Goal: Information Seeking & Learning: Learn about a topic

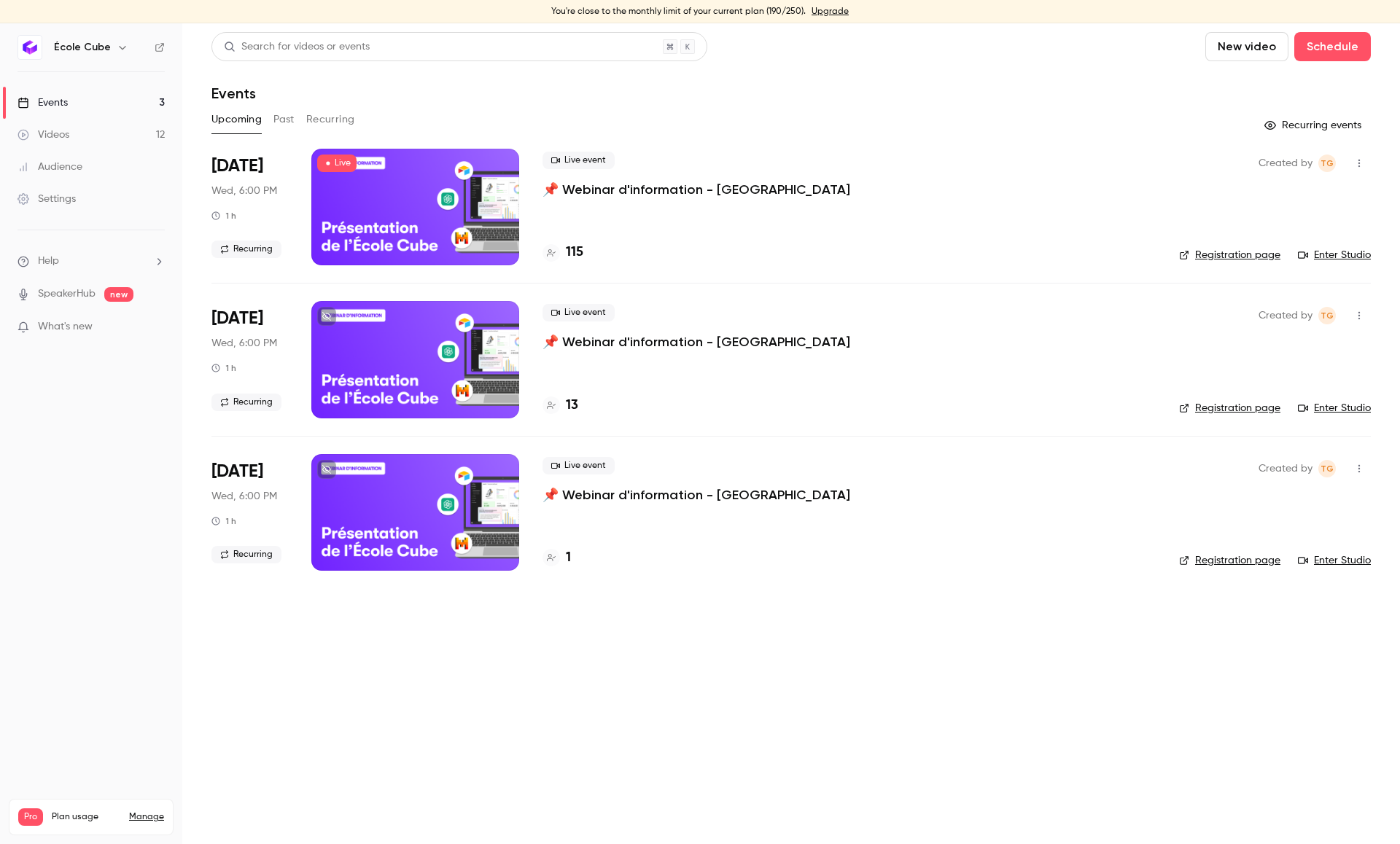
click at [721, 182] on p "📌 Webinar d'information - [GEOGRAPHIC_DATA]" at bounding box center [697, 189] width 308 height 17
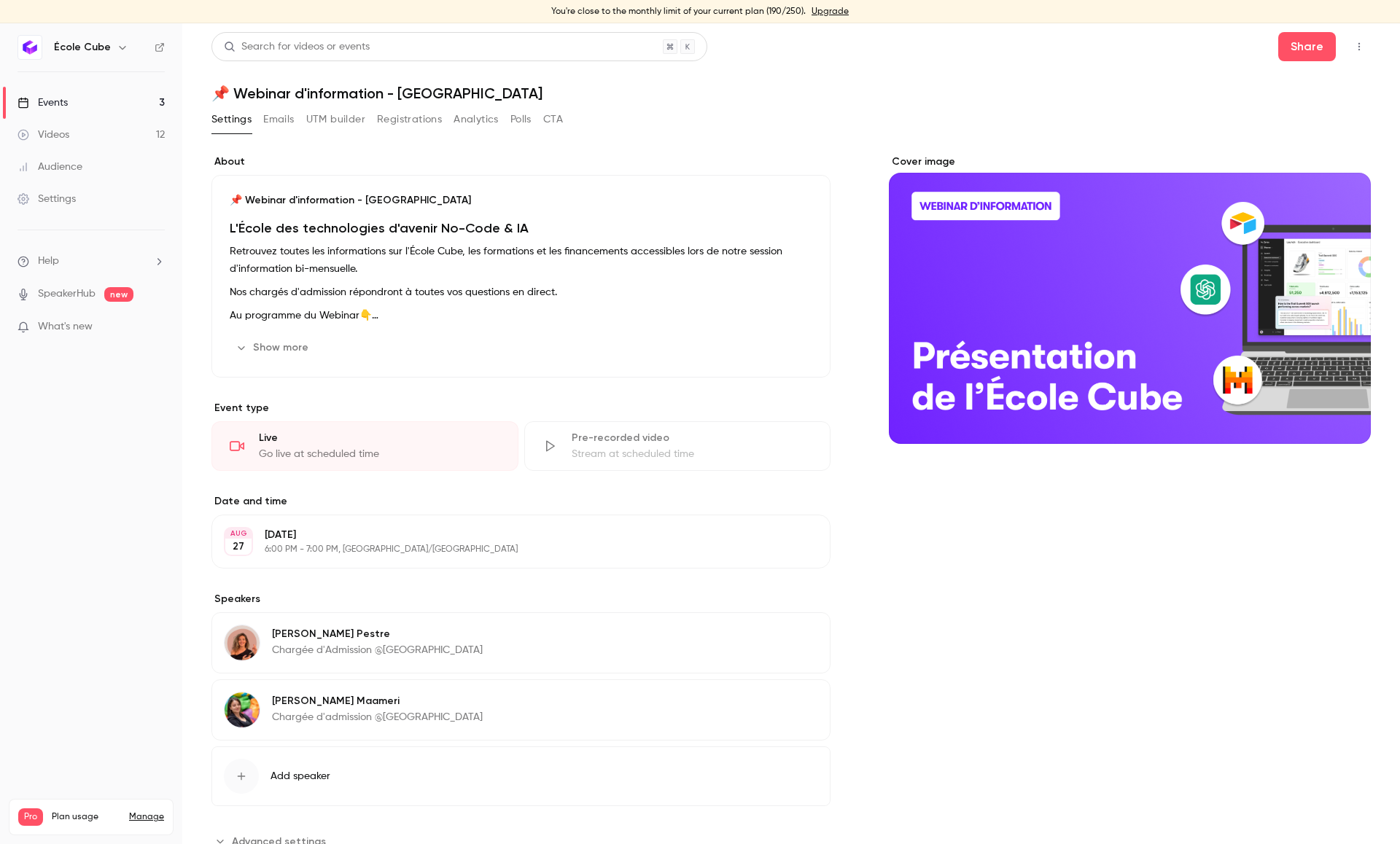
click at [467, 112] on button "Analytics" at bounding box center [476, 119] width 45 height 23
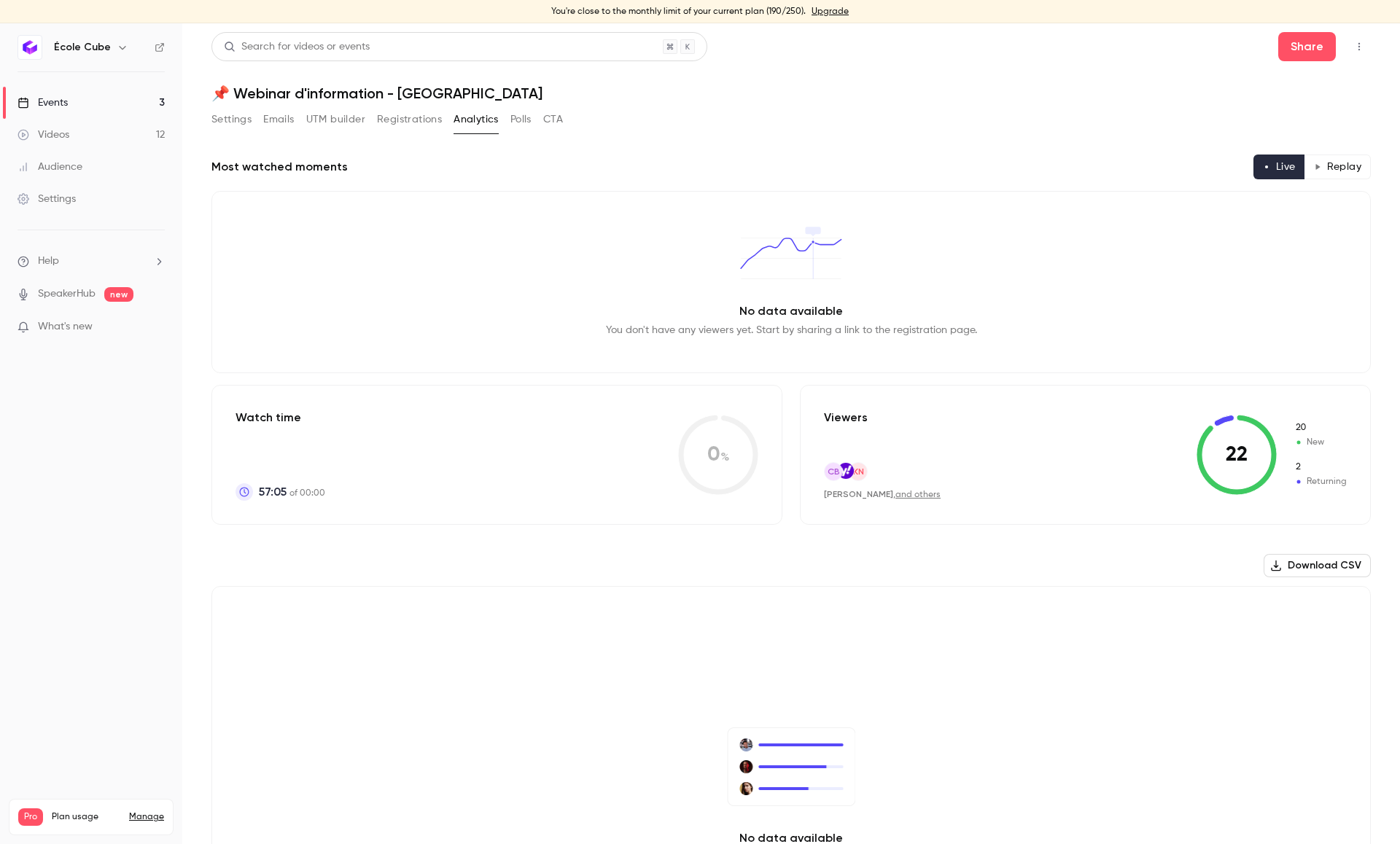
click at [897, 491] on link "and others" at bounding box center [918, 495] width 45 height 9
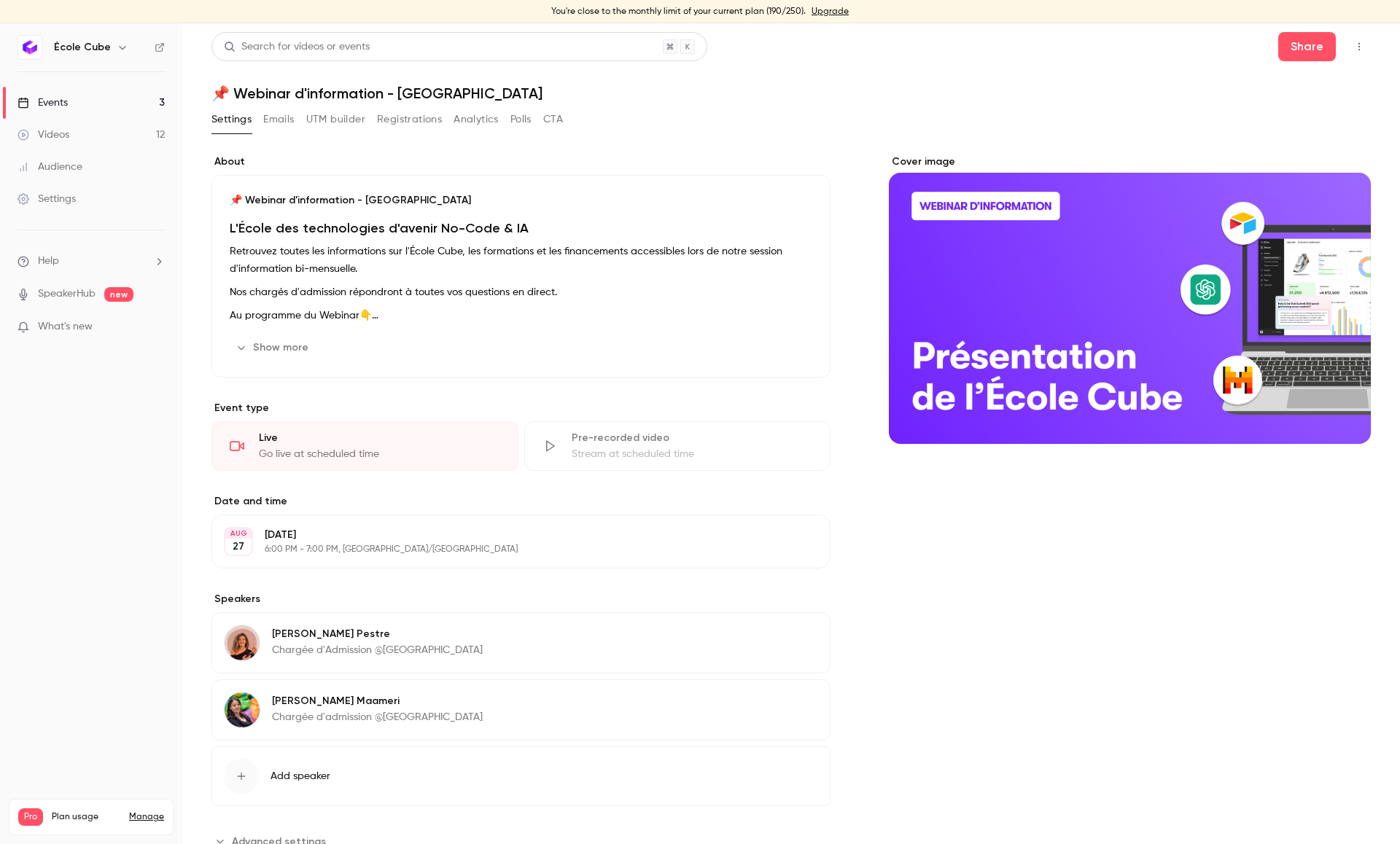
click at [465, 130] on button "Analytics" at bounding box center [476, 119] width 45 height 23
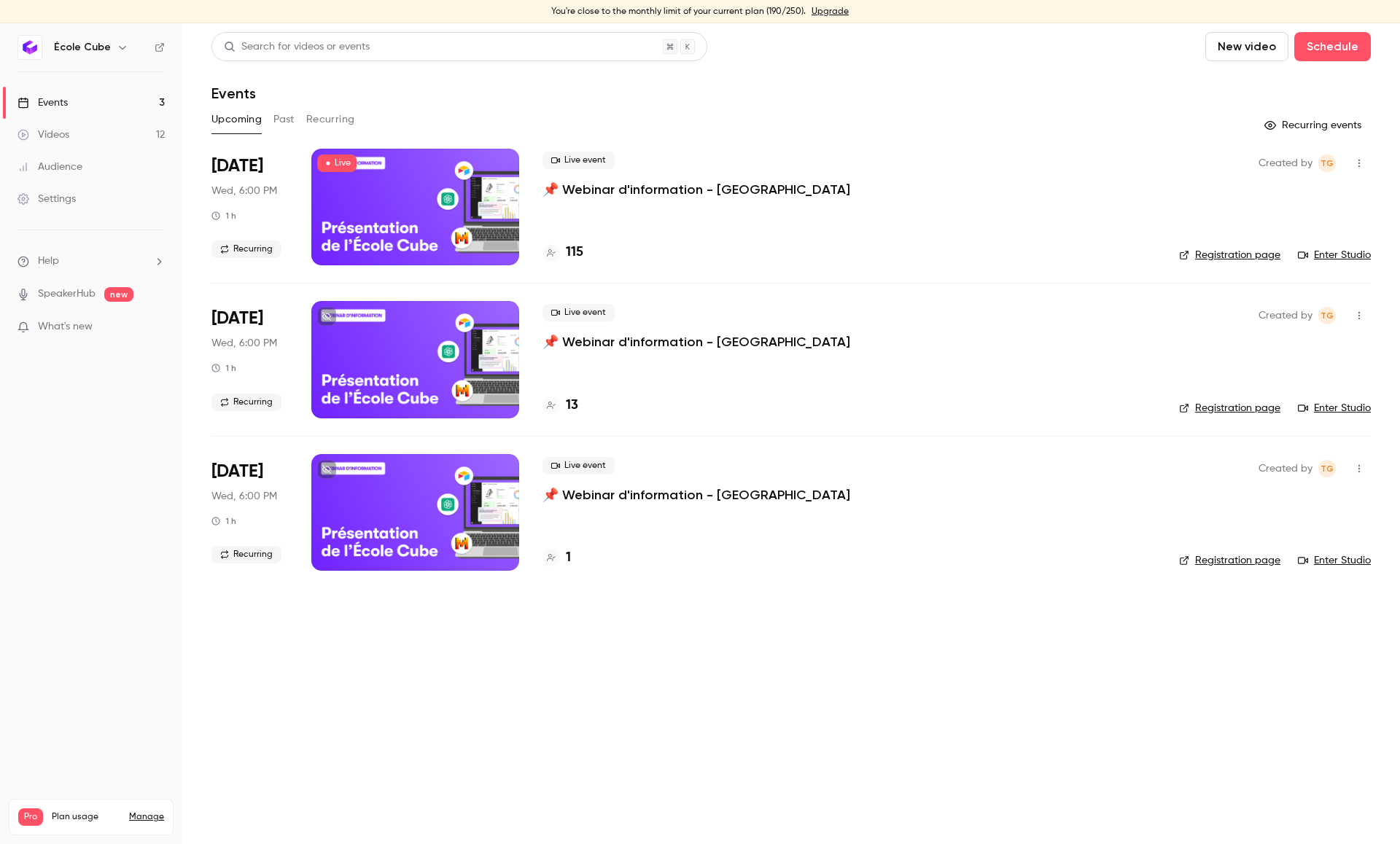
click at [622, 187] on p "📌 Webinar d'information - [GEOGRAPHIC_DATA]" at bounding box center [697, 189] width 308 height 17
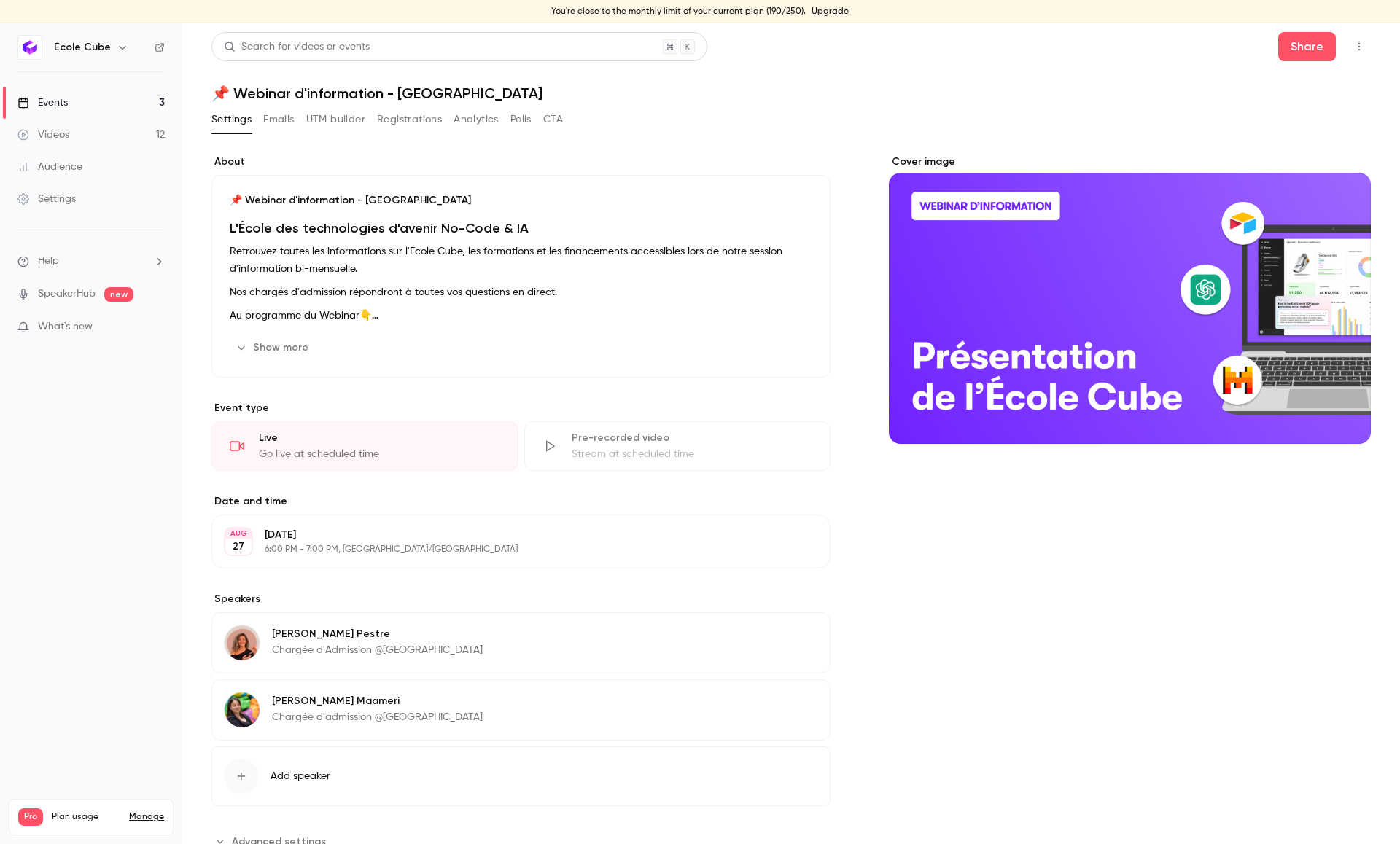
click at [478, 115] on button "Analytics" at bounding box center [476, 119] width 45 height 23
